Goal: Task Accomplishment & Management: Manage account settings

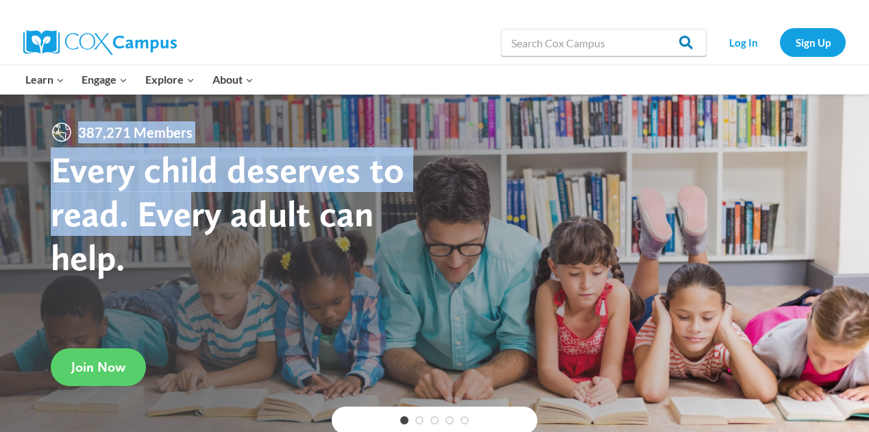
drag, startPoint x: 0, startPoint y: 0, endPoint x: 689, endPoint y: 56, distance: 691.1
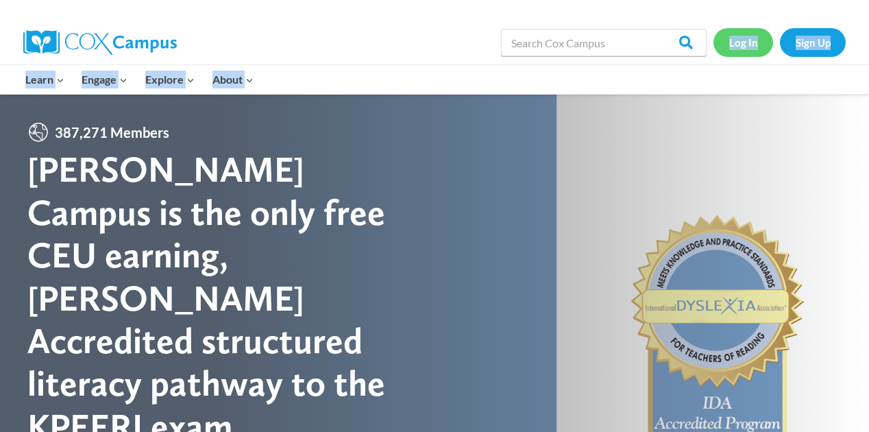
click at [740, 45] on link "Log In" at bounding box center [744, 42] width 60 height 28
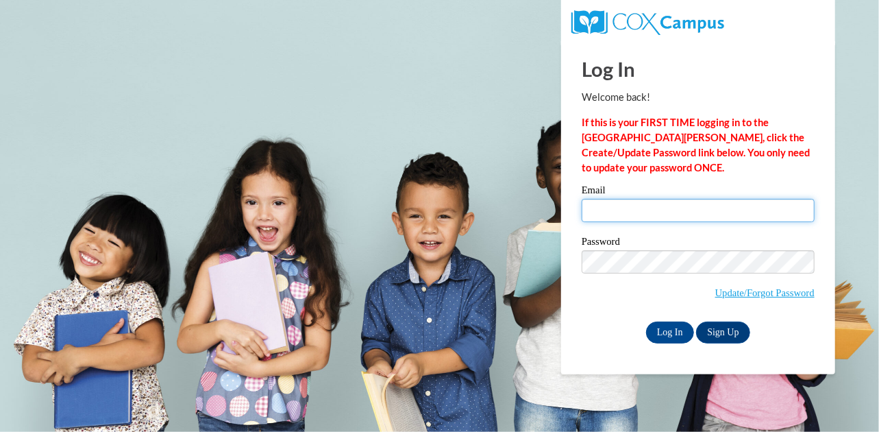
click at [690, 208] on input "Email" at bounding box center [698, 210] width 233 height 23
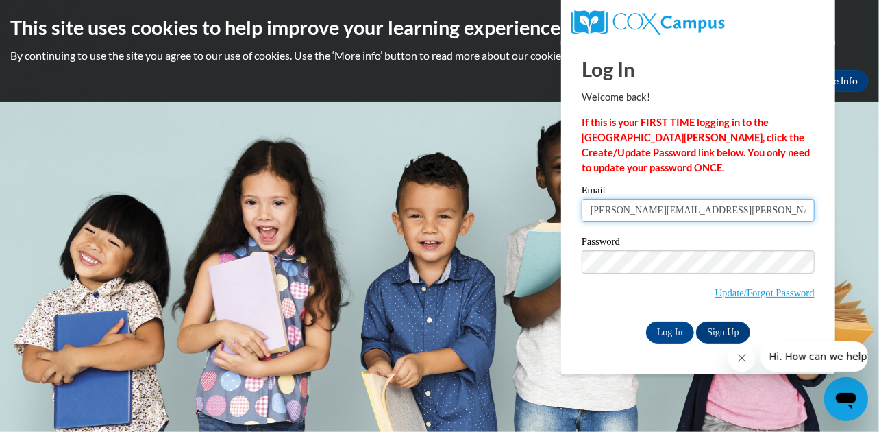
type input "bridget.harris@jackson.k12.ms.us"
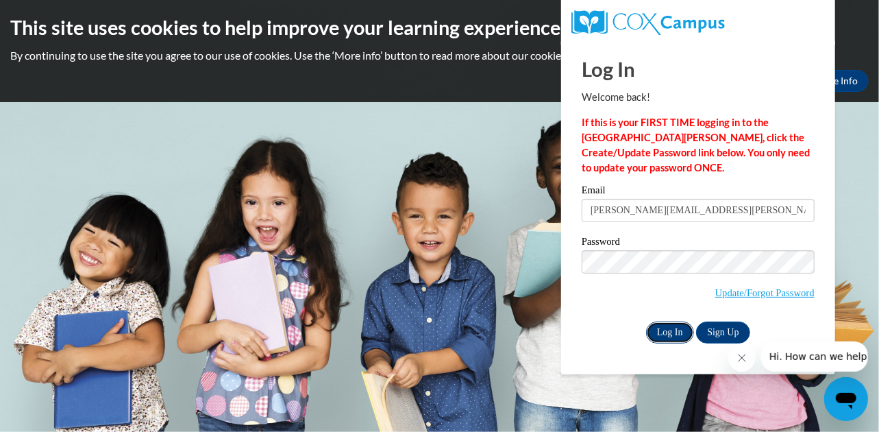
click at [674, 328] on input "Log In" at bounding box center [670, 332] width 48 height 22
